Goal: Task Accomplishment & Management: Manage account settings

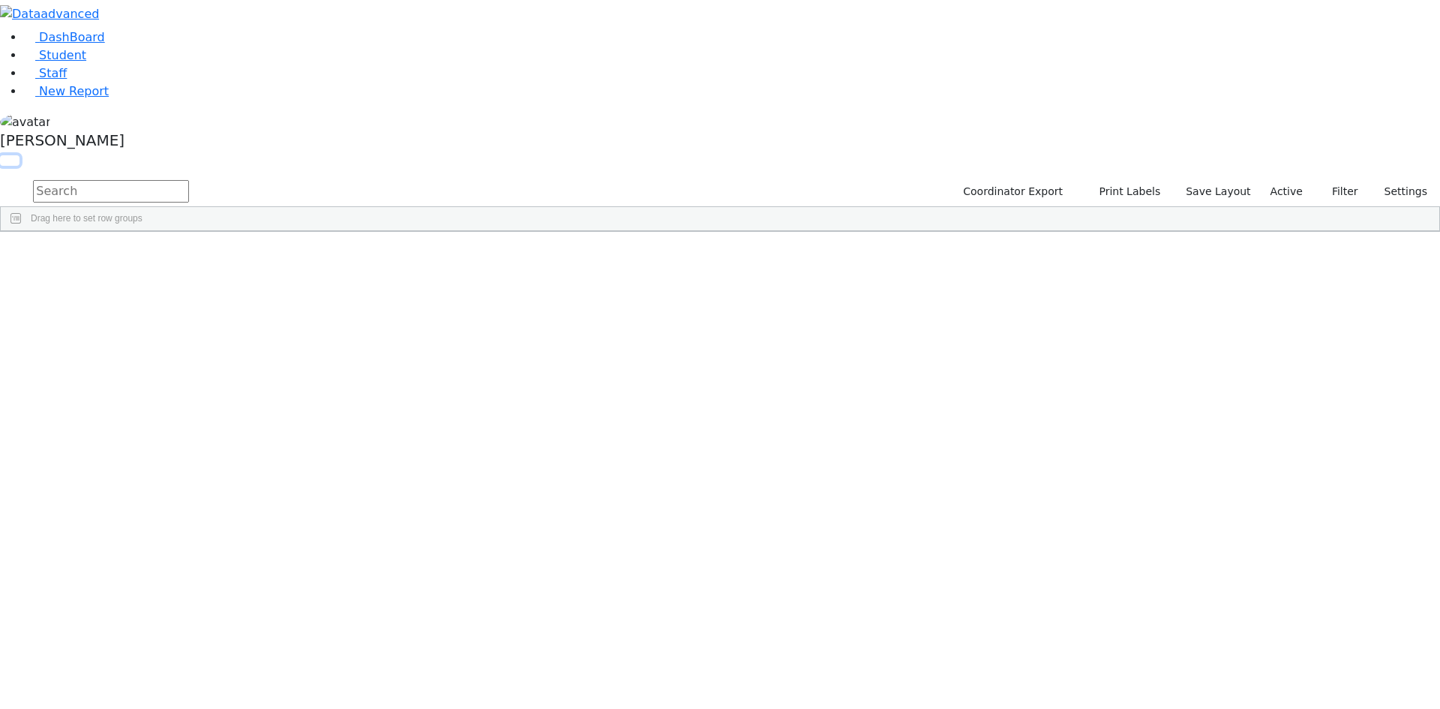
click at [19, 155] on button "button" at bounding box center [9, 160] width 19 height 10
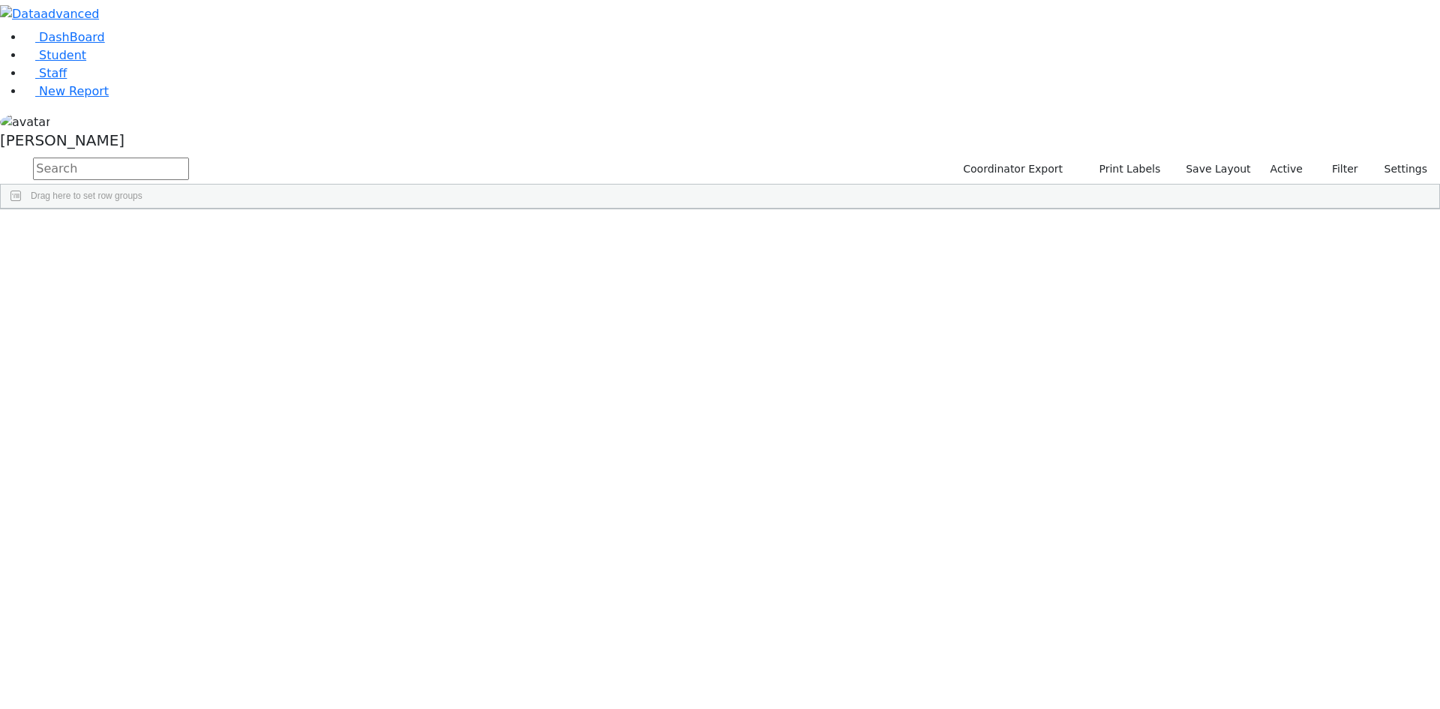
click at [1221, 214] on span at bounding box center [1215, 220] width 12 height 12
click at [1138, 217] on span "filter" at bounding box center [1132, 223] width 12 height 12
click at [1101, 304] on input "checkbox" at bounding box center [1095, 308] width 12 height 12
click at [1101, 358] on input "checkbox" at bounding box center [1095, 359] width 12 height 12
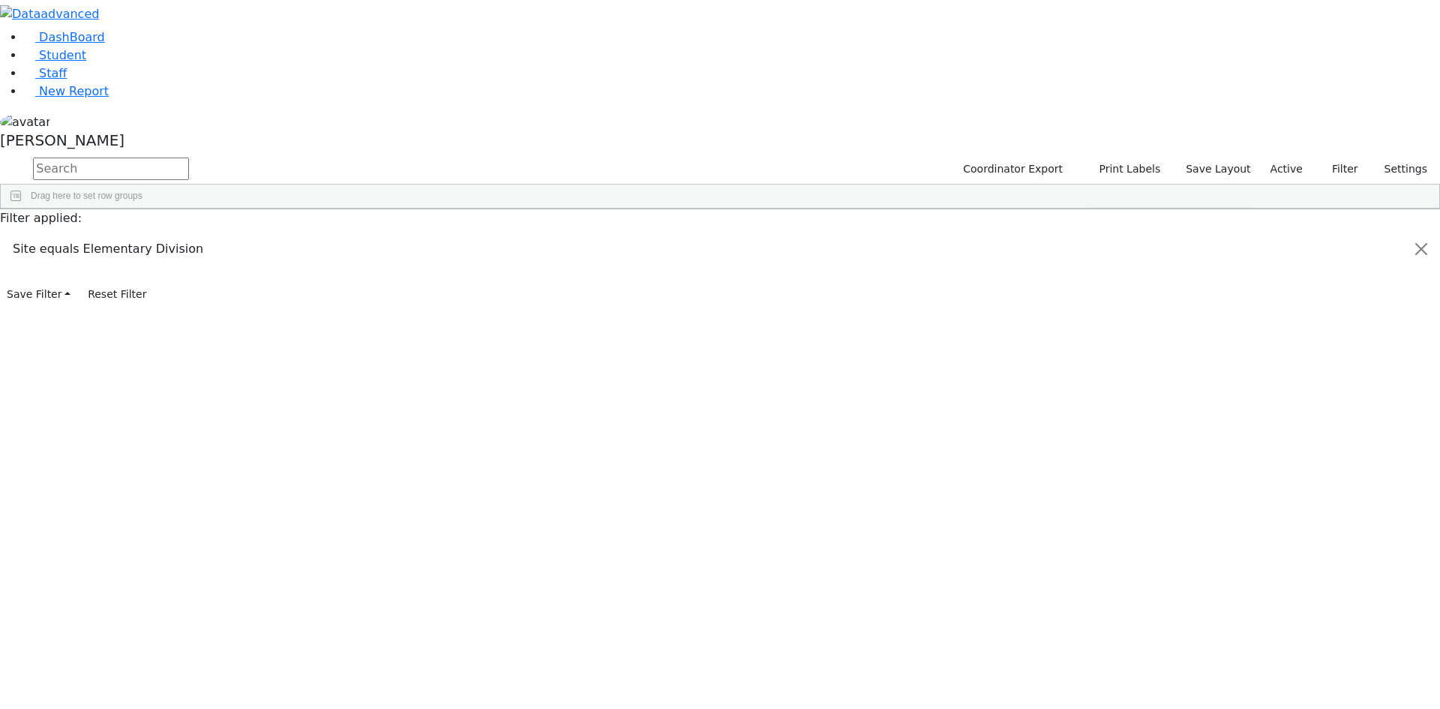
scroll to position [150, 0]
click at [1101, 353] on input "checkbox" at bounding box center [1095, 356] width 12 height 12
click at [1101, 372] on input "checkbox" at bounding box center [1095, 374] width 12 height 12
click at [1101, 388] on input "checkbox" at bounding box center [1095, 392] width 12 height 12
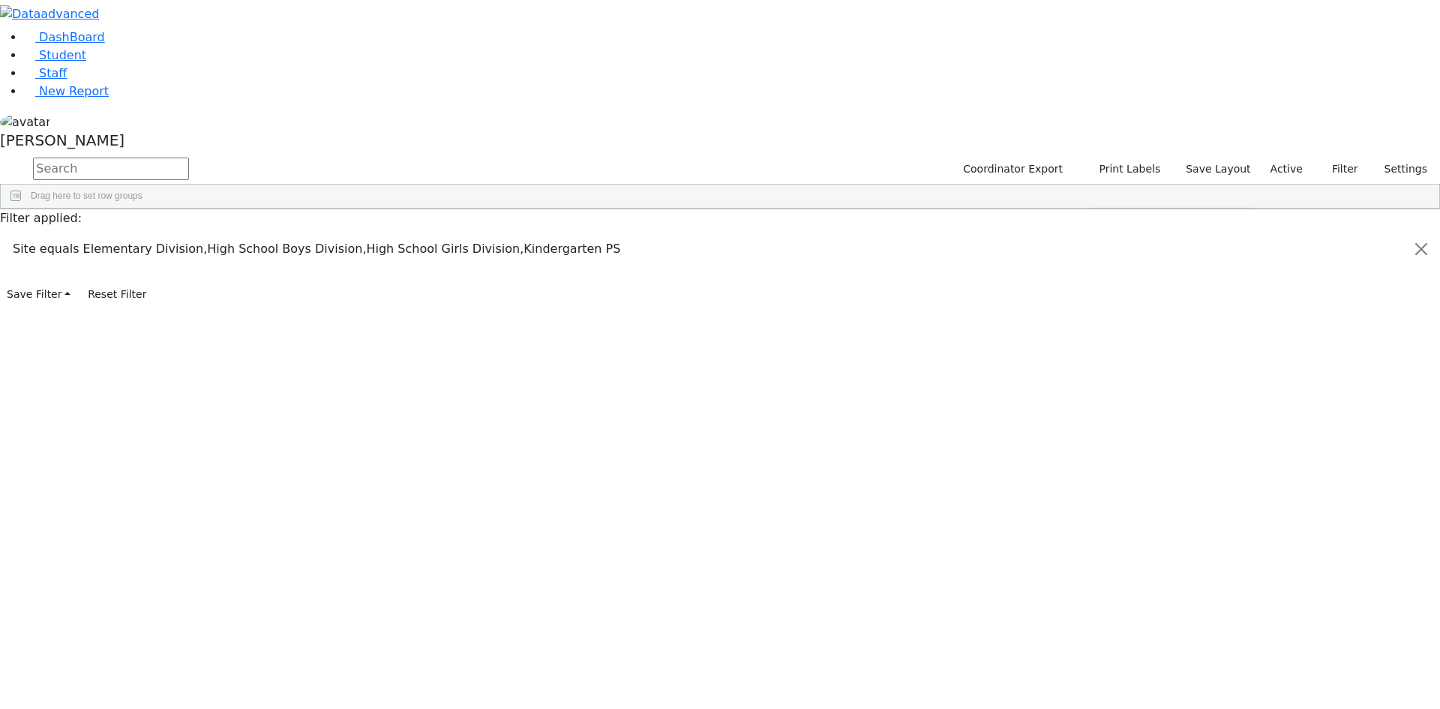
click at [1101, 349] on input "checkbox" at bounding box center [1095, 350] width 12 height 12
drag, startPoint x: 1221, startPoint y: 82, endPoint x: 1279, endPoint y: 14, distance: 89.3
click at [0, 0] on div "Students 188 A 24 K 24 W 24 A 24 K 24 W 24 A" at bounding box center [0, 0] width 0 height 0
click at [147, 155] on div "[PERSON_NAME]" at bounding box center [720, 133] width 1440 height 43
click at [196, 119] on link "Sign Out" at bounding box center [211, 107] width 118 height 24
